Goal: Task Accomplishment & Management: Complete application form

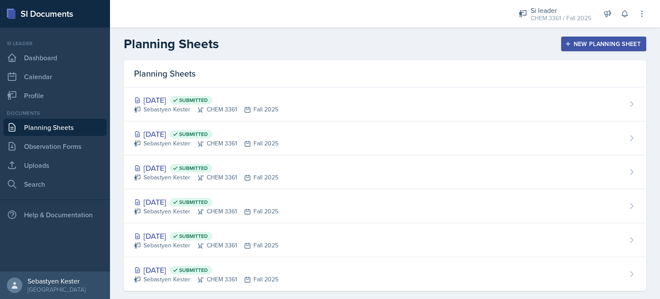
click at [585, 46] on div "New Planning Sheet" at bounding box center [604, 43] width 74 height 7
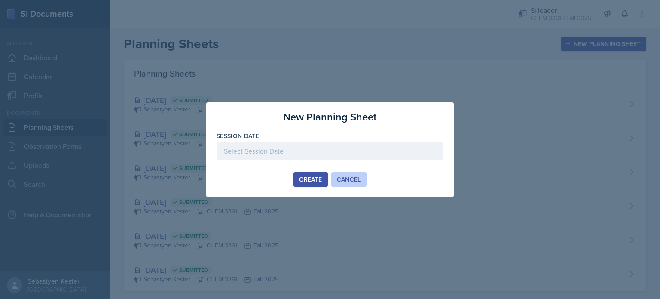
click at [344, 180] on div "Cancel" at bounding box center [349, 179] width 24 height 7
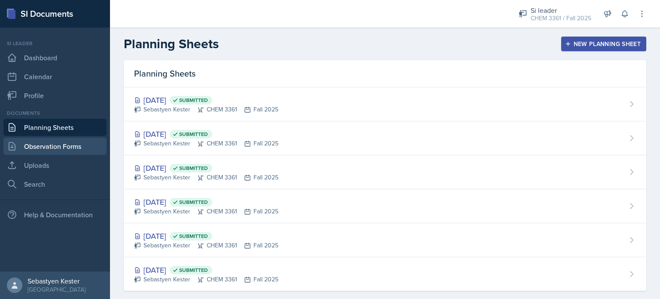
click at [48, 147] on link "Observation Forms" at bounding box center [54, 145] width 103 height 17
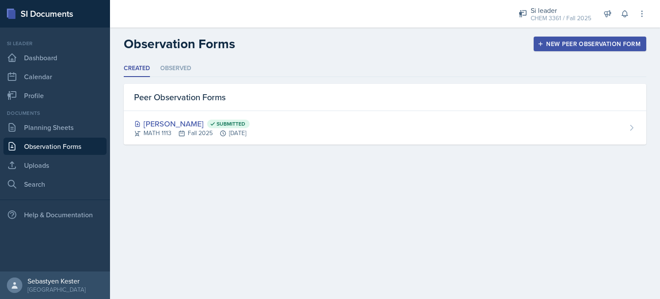
click at [573, 43] on div "New Peer Observation Form" at bounding box center [589, 43] width 101 height 7
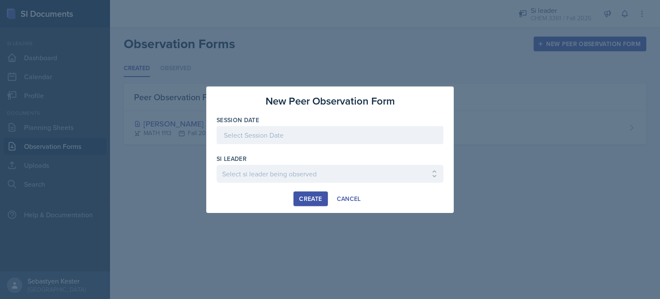
click at [268, 139] on div at bounding box center [330, 135] width 227 height 18
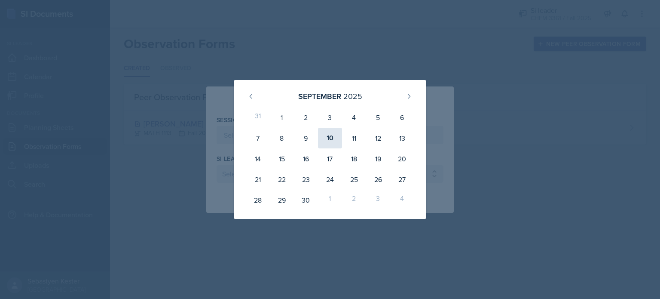
click at [335, 139] on div "10" at bounding box center [330, 138] width 24 height 21
type input "[DATE]"
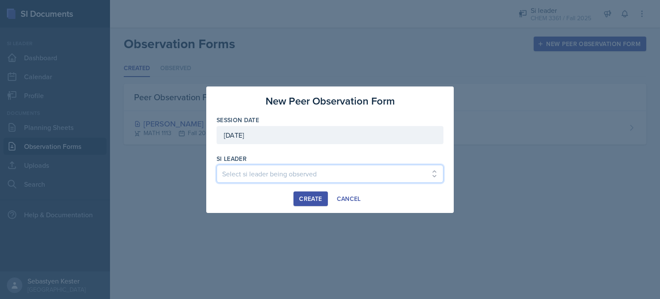
click at [282, 175] on select "Select si leader being observed [PERSON_NAME] / PSYC 2500 / The Phantoms of The…" at bounding box center [330, 174] width 227 height 18
select select "a23dca8d-2a0e-4322-9e00-4ff3298ff7b1"
click at [217, 165] on select "Select si leader being observed [PERSON_NAME] / PSYC 2500 / The Phantoms of The…" at bounding box center [330, 174] width 227 height 18
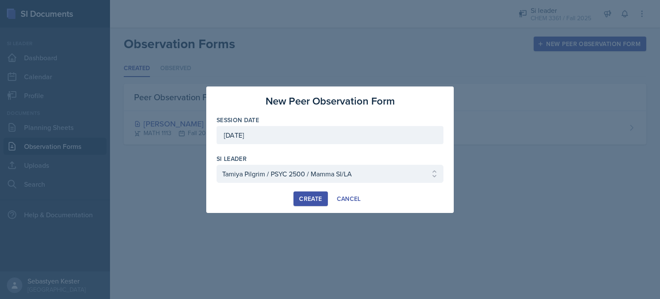
click at [306, 201] on div "Create" at bounding box center [310, 198] width 23 height 7
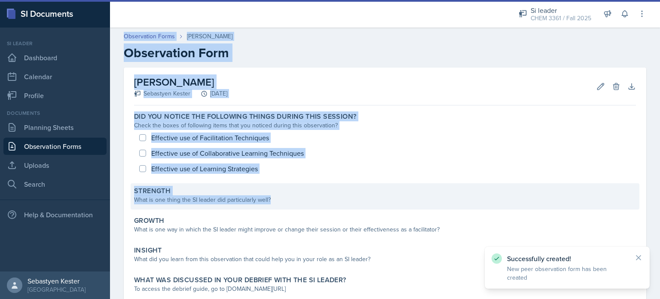
drag, startPoint x: 196, startPoint y: 164, endPoint x: 282, endPoint y: 201, distance: 93.1
click at [282, 201] on main "Observation Forms Tamiya Pilgrim Observation Form Tamiya Pilgrim Sebastyen Kest…" at bounding box center [385, 162] width 550 height 271
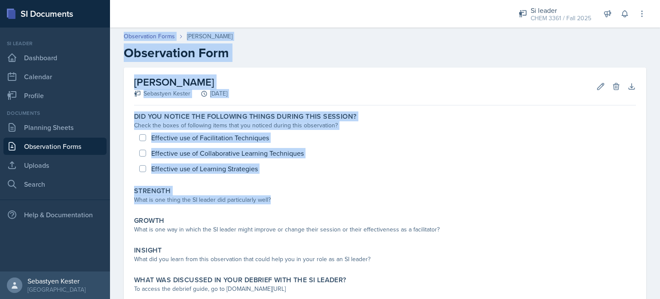
click at [401, 94] on div "[PERSON_NAME] Sebastyen Kester [DATE] Edit Delete Download Autosaving" at bounding box center [385, 86] width 502 height 38
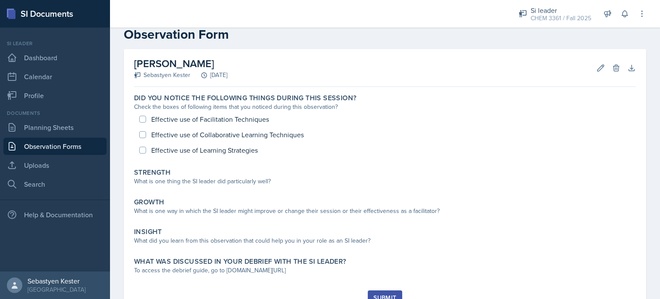
scroll to position [18, 0]
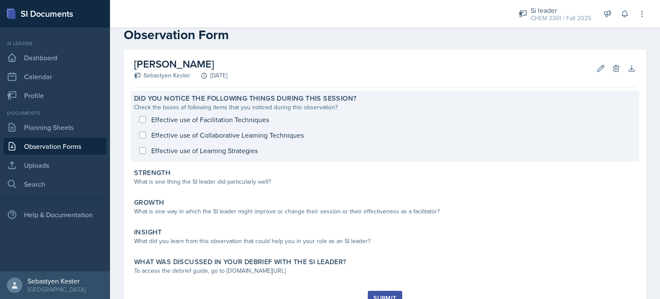
click at [224, 121] on div "Effective use of Facilitation Techniques Effective use of Collaborative Learnin…" at bounding box center [385, 135] width 502 height 46
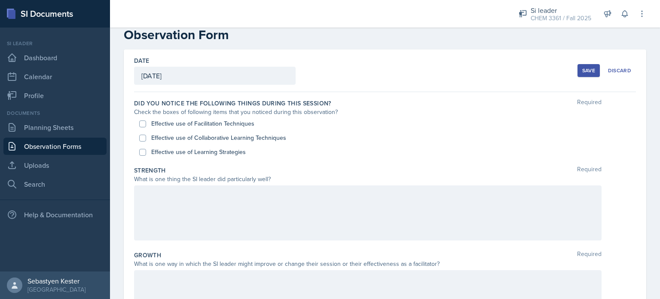
click at [214, 132] on div "Effective use of Collaborative Learning Techniques" at bounding box center [385, 138] width 492 height 14
click at [214, 138] on label "Effective use of Collaborative Learning Techniques" at bounding box center [218, 137] width 135 height 9
click at [146, 138] on input "Effective use of Collaborative Learning Techniques" at bounding box center [142, 137] width 7 height 7
checkbox input "true"
click at [209, 152] on label "Effective use of Learning Strategies" at bounding box center [198, 151] width 95 height 9
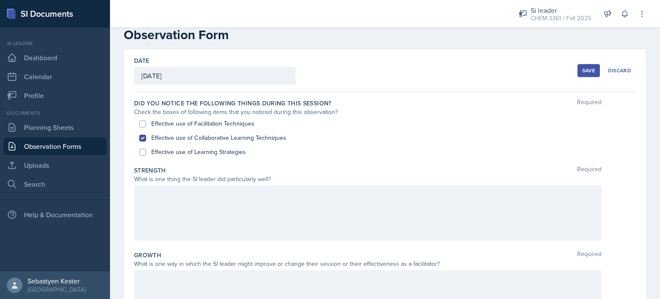
click at [146, 152] on input "Effective use of Learning Strategies" at bounding box center [142, 152] width 7 height 7
checkbox input "true"
click at [179, 124] on label "Effective use of Facilitation Techniques" at bounding box center [202, 123] width 103 height 9
click at [146, 124] on input "Effective use of Facilitation Techniques" at bounding box center [142, 123] width 7 height 7
checkbox input "true"
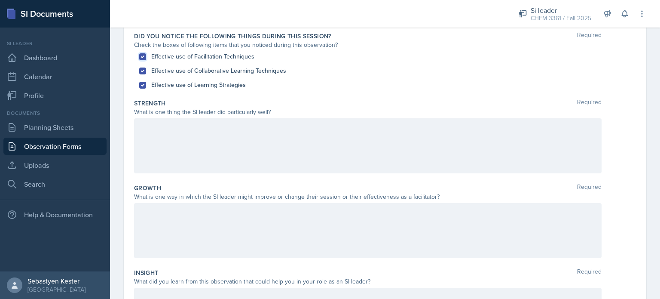
scroll to position [86, 0]
click at [205, 134] on div at bounding box center [367, 144] width 467 height 55
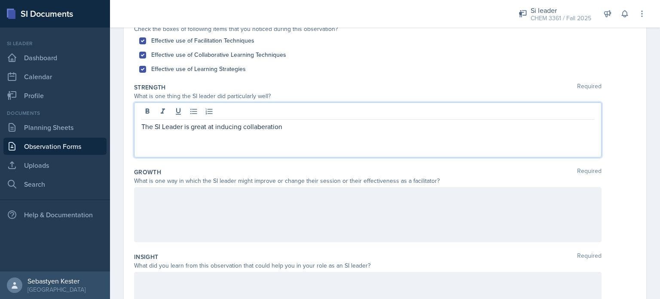
click at [294, 126] on p "The SI Leader is great at inducing collaberation" at bounding box center [367, 126] width 453 height 10
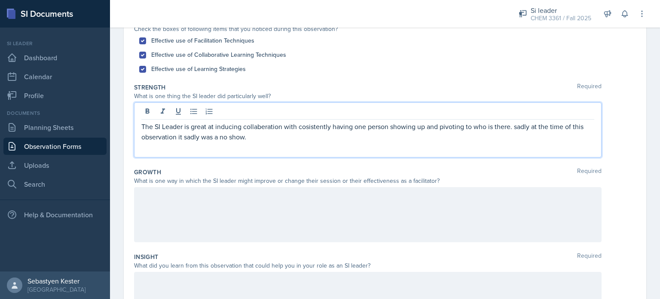
click at [250, 137] on p "The SI Leader is great at inducing collaberation with cosistently having one pe…" at bounding box center [367, 131] width 453 height 21
click at [254, 135] on p "The SI Leader is great at inducing collaberation with cosistently having one pe…" at bounding box center [367, 131] width 453 height 21
click at [284, 137] on p "The SI Leader is great at inducing collaberation with cosistently having one pe…" at bounding box center [367, 131] width 453 height 21
click at [168, 202] on div at bounding box center [367, 214] width 467 height 55
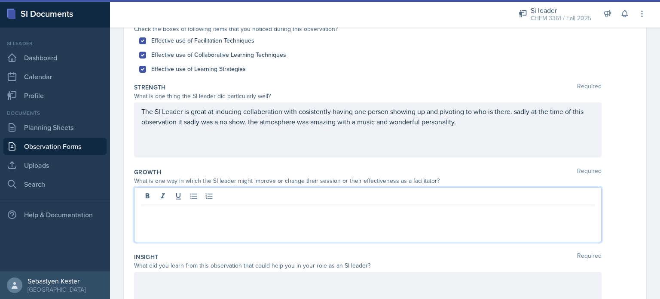
scroll to position [116, 0]
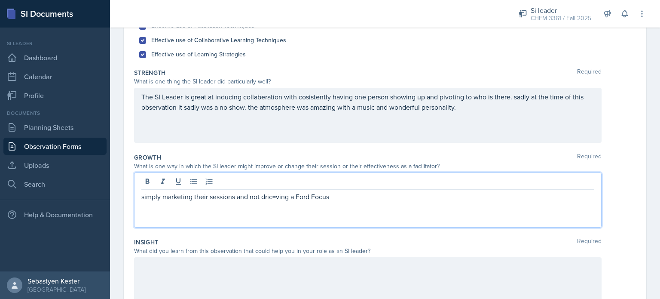
click at [277, 199] on p "simply marketing their sessions and not dric=ving a Ford Focus" at bounding box center [367, 196] width 453 height 10
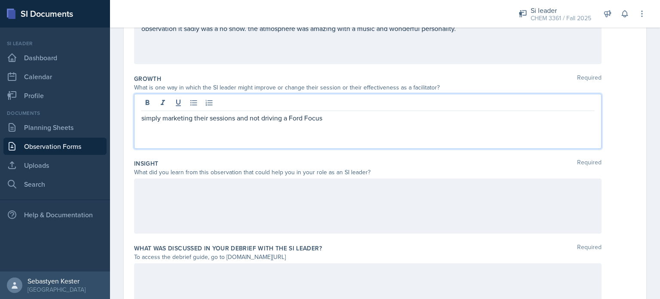
scroll to position [196, 0]
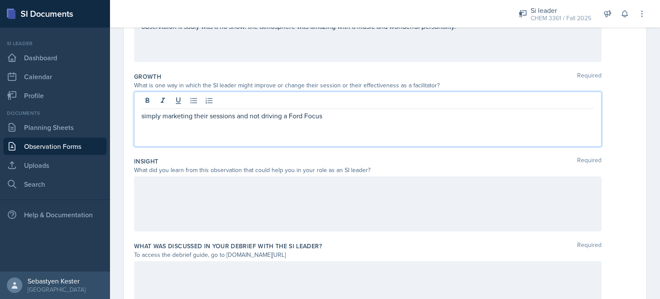
click at [199, 199] on div at bounding box center [367, 203] width 467 height 55
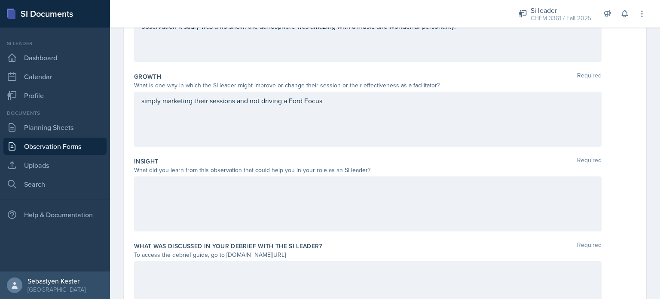
scroll to position [211, 0]
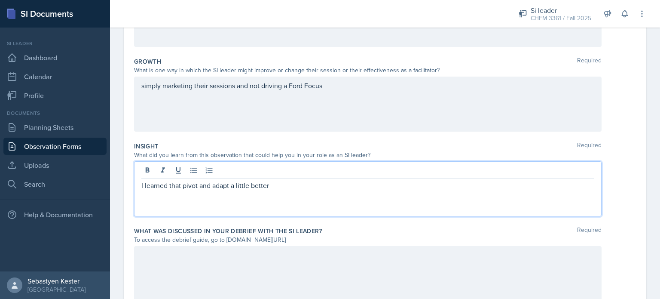
click at [232, 208] on div "I learned that pivot and adapt a little better" at bounding box center [367, 188] width 467 height 55
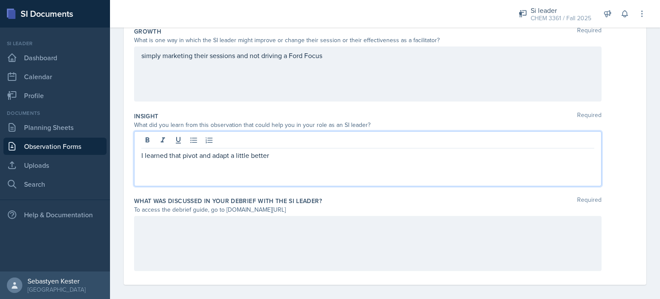
scroll to position [247, 0]
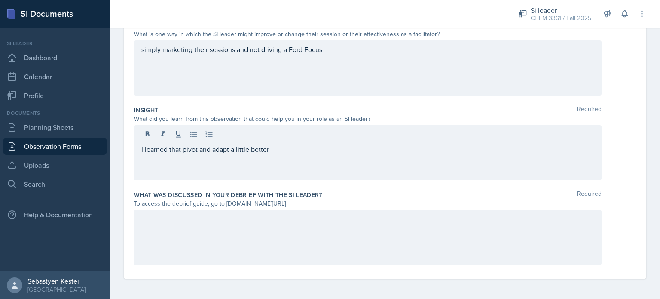
click at [192, 231] on div at bounding box center [367, 237] width 467 height 55
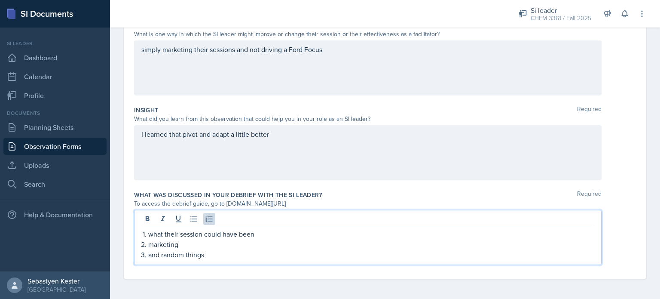
scroll to position [0, 0]
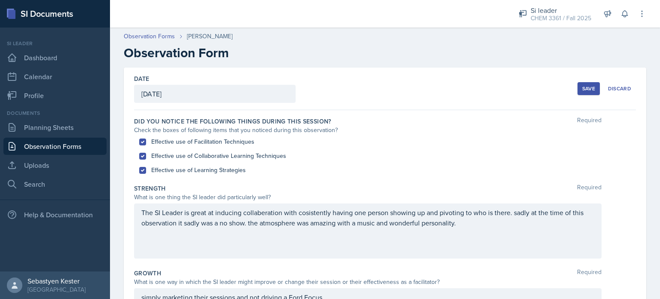
click at [582, 88] on div "Save" at bounding box center [588, 88] width 13 height 7
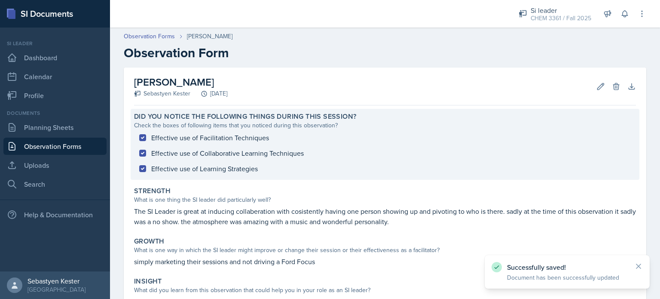
scroll to position [127, 0]
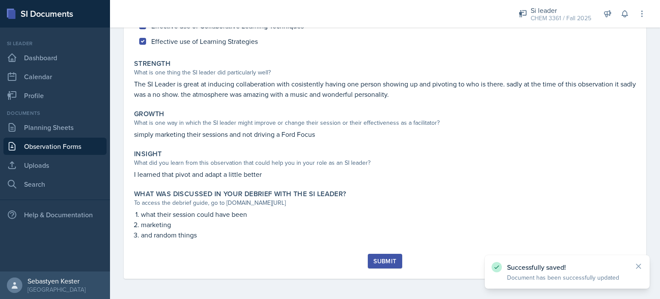
click at [368, 258] on button "Submit" at bounding box center [385, 261] width 34 height 15
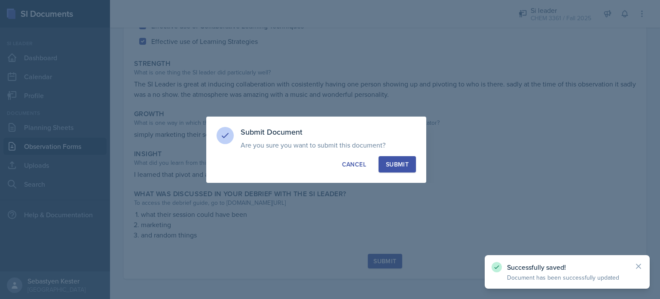
click at [404, 161] on div "Submit" at bounding box center [397, 164] width 23 height 9
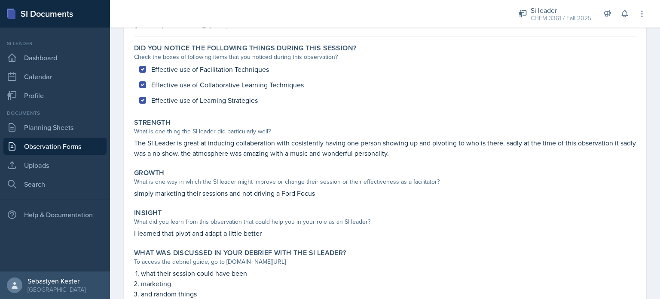
scroll to position [0, 0]
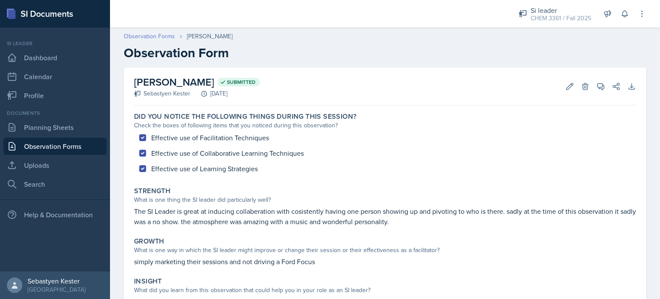
click at [154, 37] on link "Observation Forms" at bounding box center [149, 36] width 51 height 9
